Goal: Navigation & Orientation: Go to known website

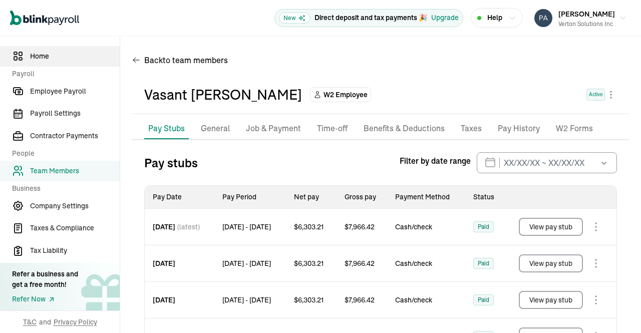
scroll to position [118, 0]
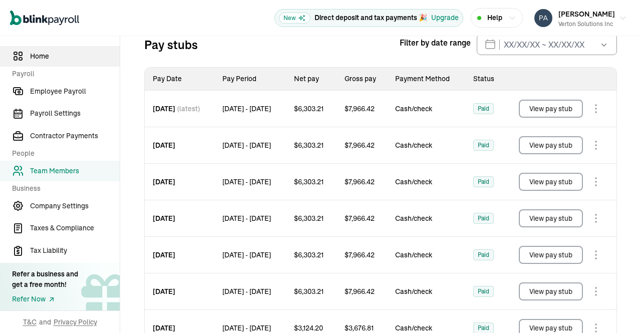
click at [54, 57] on span "Home" at bounding box center [75, 56] width 90 height 11
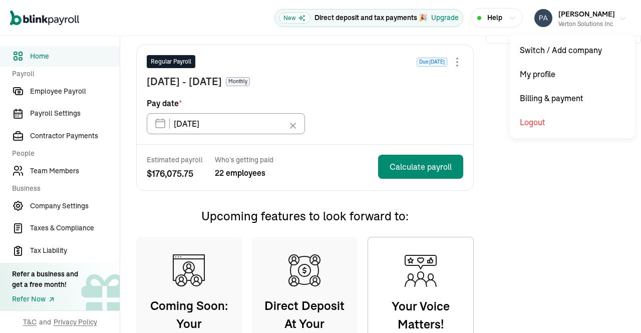
click at [619, 20] on icon "button" at bounding box center [623, 19] width 8 height 8
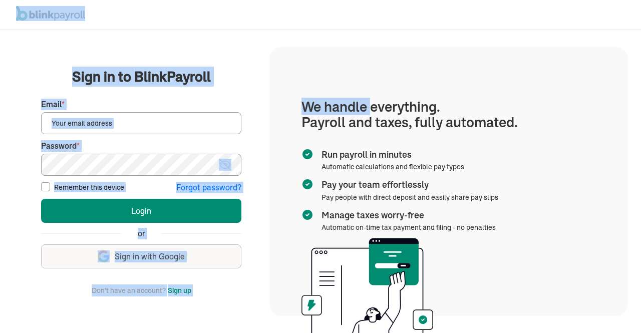
drag, startPoint x: 373, startPoint y: 48, endPoint x: 630, endPoint y: -37, distance: 270.9
click at [630, 0] on html "We handle it all. Payroll and taxes, fully automated. Back Forgot your password…" at bounding box center [320, 166] width 641 height 333
